Goal: Find specific page/section: Find specific page/section

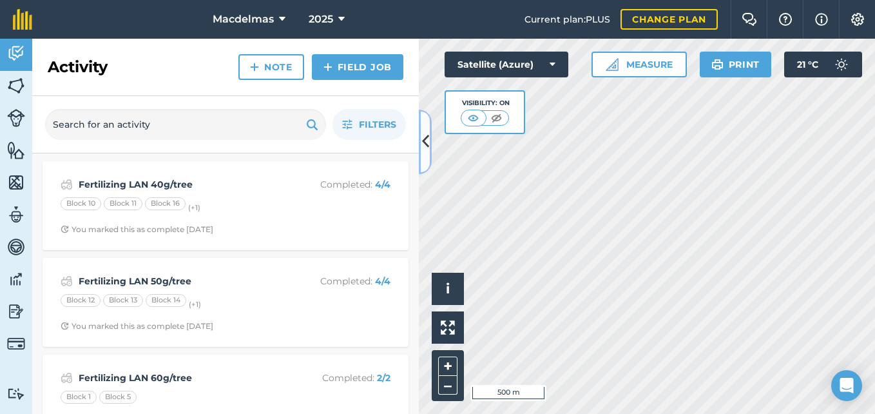
click at [423, 142] on icon at bounding box center [425, 141] width 7 height 23
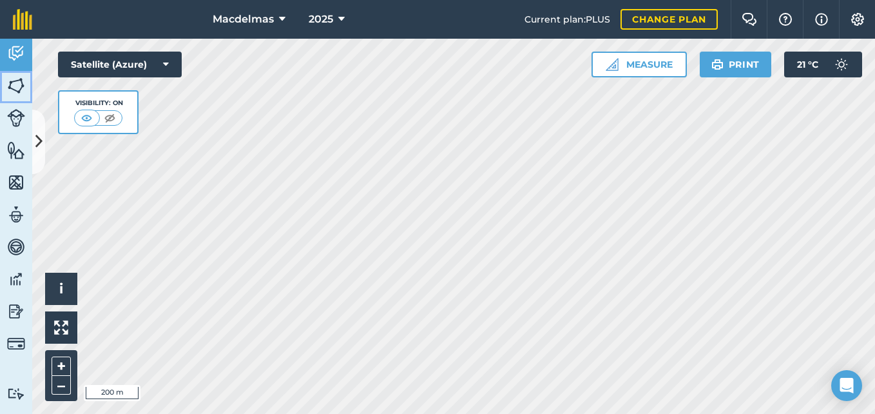
click at [15, 84] on img at bounding box center [16, 85] width 18 height 19
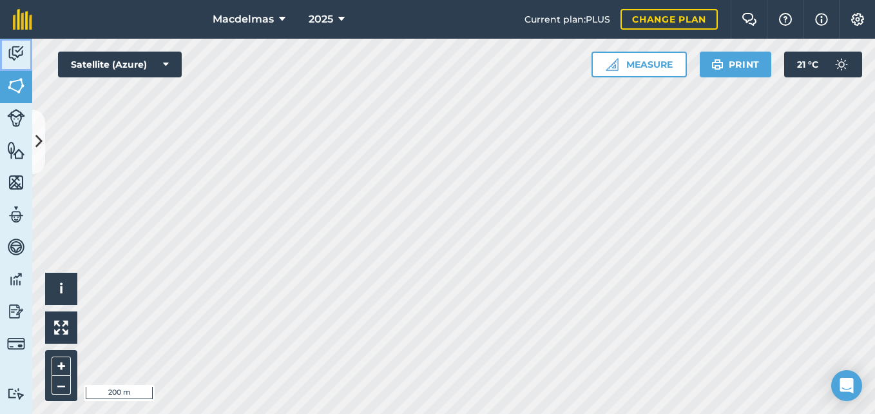
click at [16, 48] on img at bounding box center [16, 53] width 18 height 19
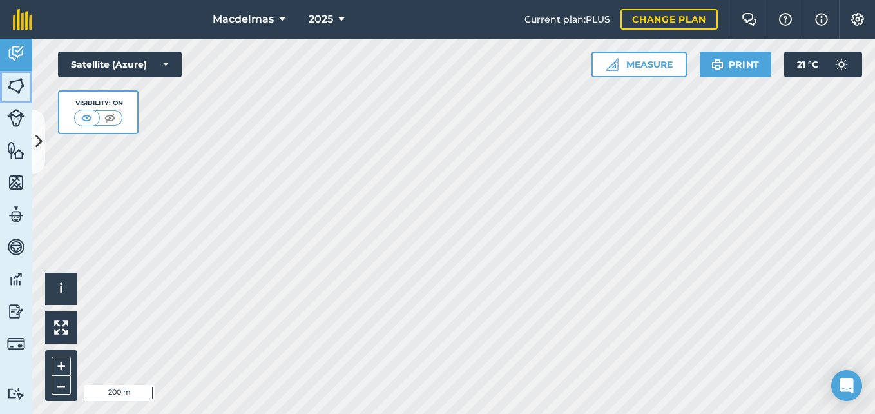
click at [14, 80] on img at bounding box center [16, 85] width 18 height 19
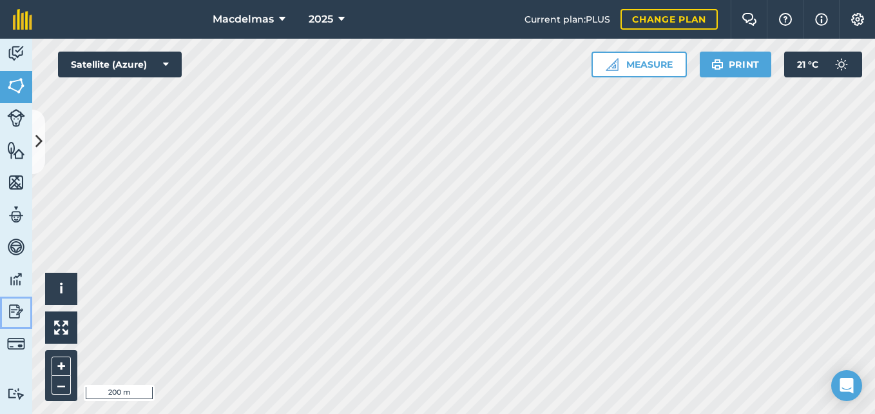
click at [15, 307] on img at bounding box center [16, 311] width 18 height 19
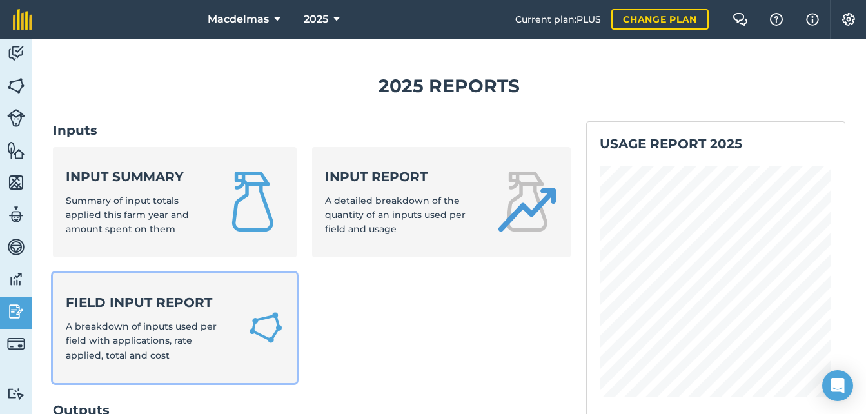
click at [132, 316] on div "Field Input Report A breakdown of inputs used per field with applications, rate…" at bounding box center [149, 327] width 166 height 69
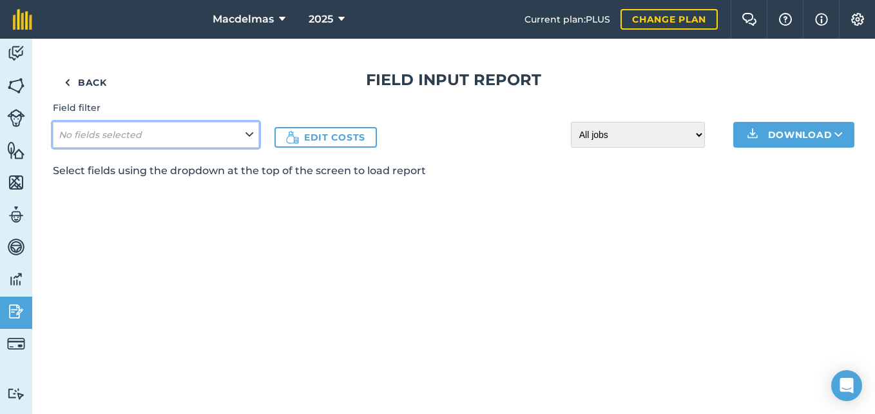
click at [249, 133] on icon at bounding box center [250, 135] width 8 height 14
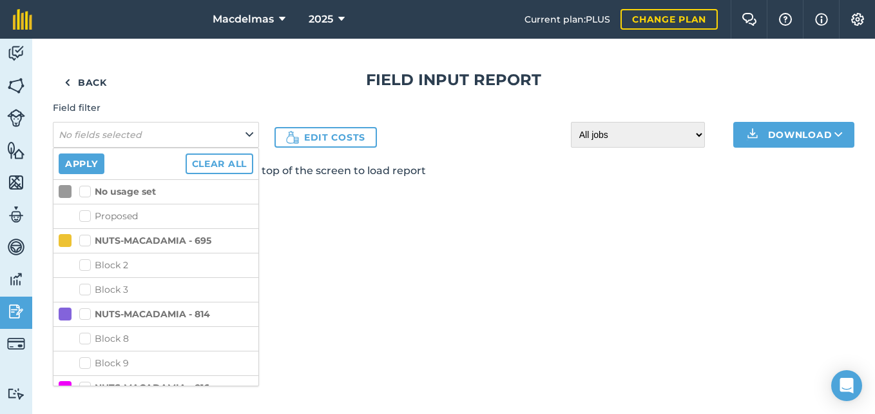
click at [86, 242] on label "NUTS-MACADAMIA - 695" at bounding box center [145, 241] width 132 height 14
click at [86, 242] on input "NUTS-MACADAMIA - 695" at bounding box center [83, 238] width 8 height 8
checkbox input "true"
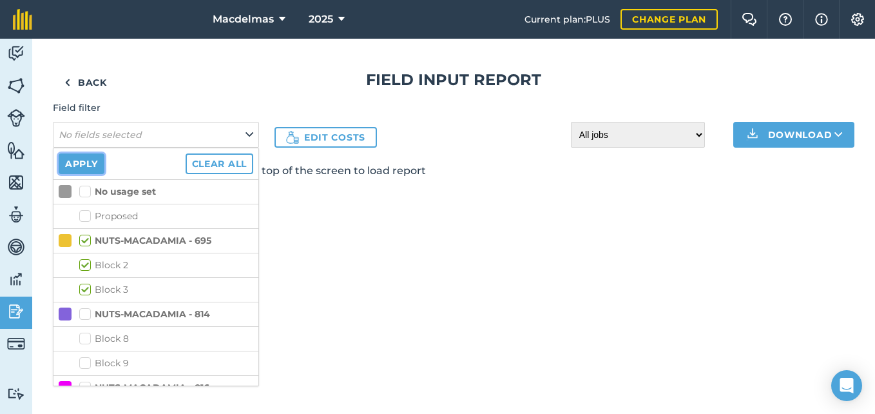
click at [83, 164] on button "Apply" at bounding box center [82, 163] width 46 height 21
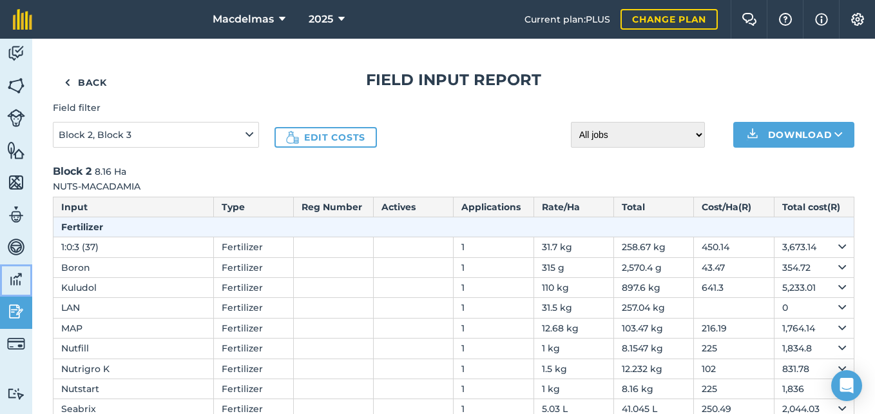
click at [16, 277] on img at bounding box center [16, 278] width 18 height 19
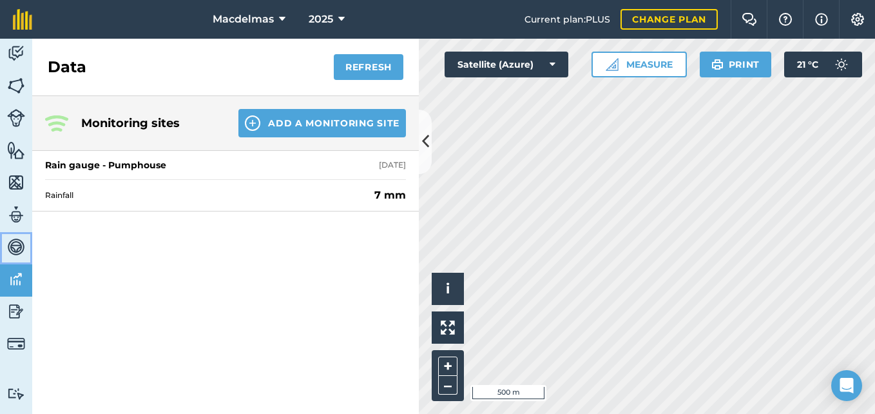
click at [17, 248] on img at bounding box center [16, 246] width 18 height 19
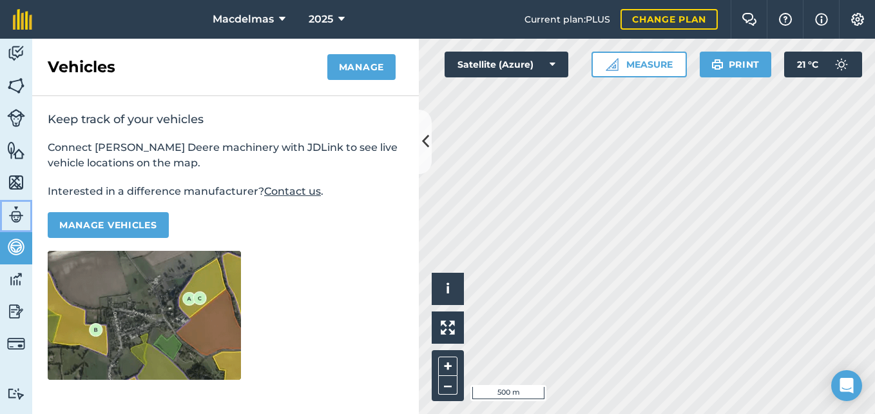
click at [17, 209] on img at bounding box center [16, 214] width 18 height 19
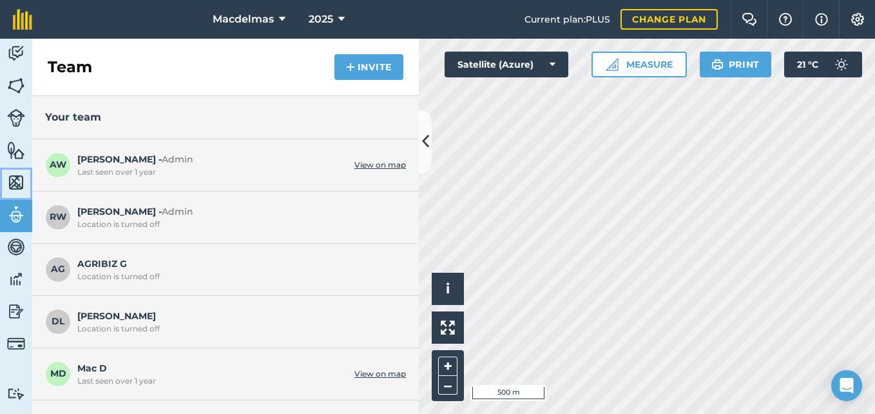
click at [17, 182] on img at bounding box center [16, 182] width 18 height 19
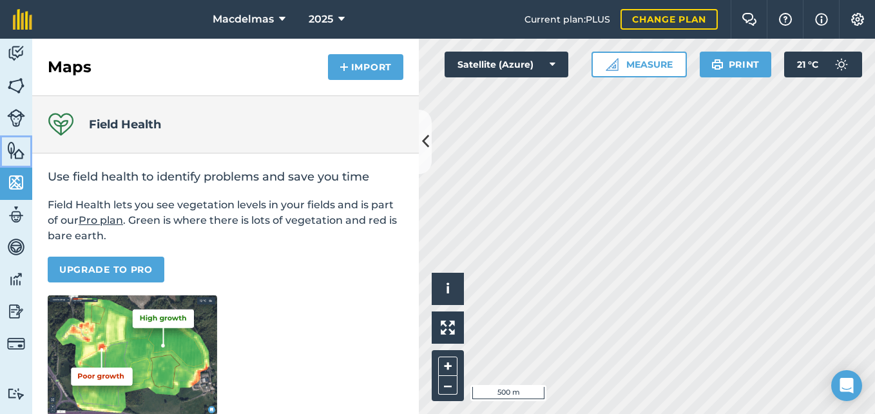
click at [15, 151] on img at bounding box center [16, 150] width 18 height 19
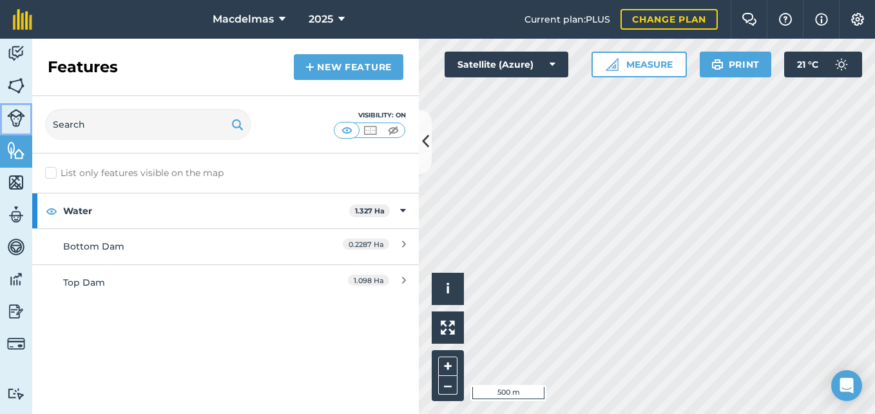
click at [14, 119] on img at bounding box center [16, 118] width 18 height 18
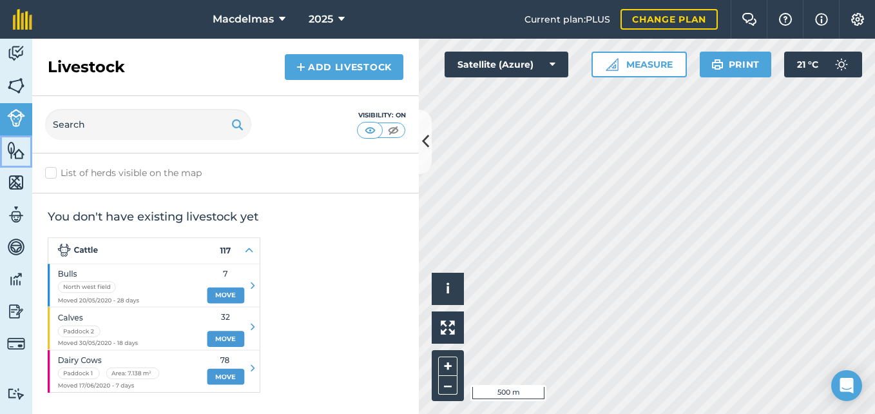
click at [16, 150] on img at bounding box center [16, 150] width 18 height 19
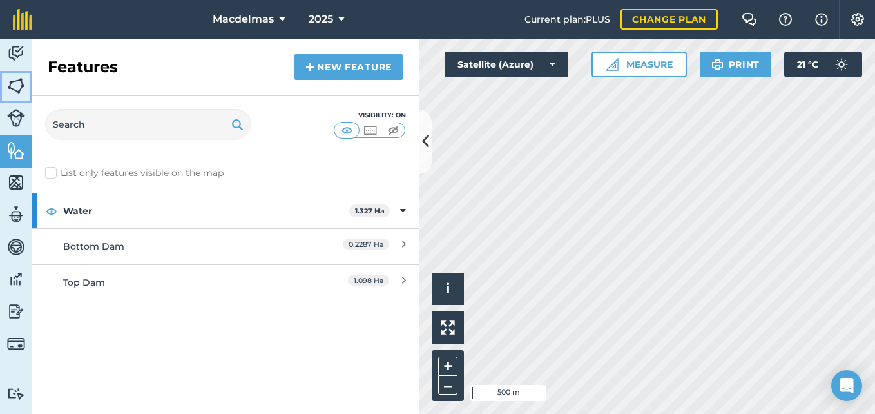
click at [15, 88] on img at bounding box center [16, 85] width 18 height 19
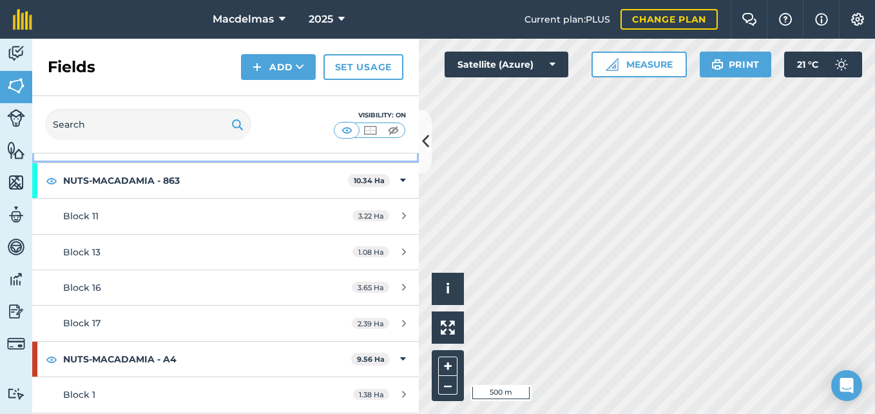
scroll to position [516, 0]
